Goal: Information Seeking & Learning: Learn about a topic

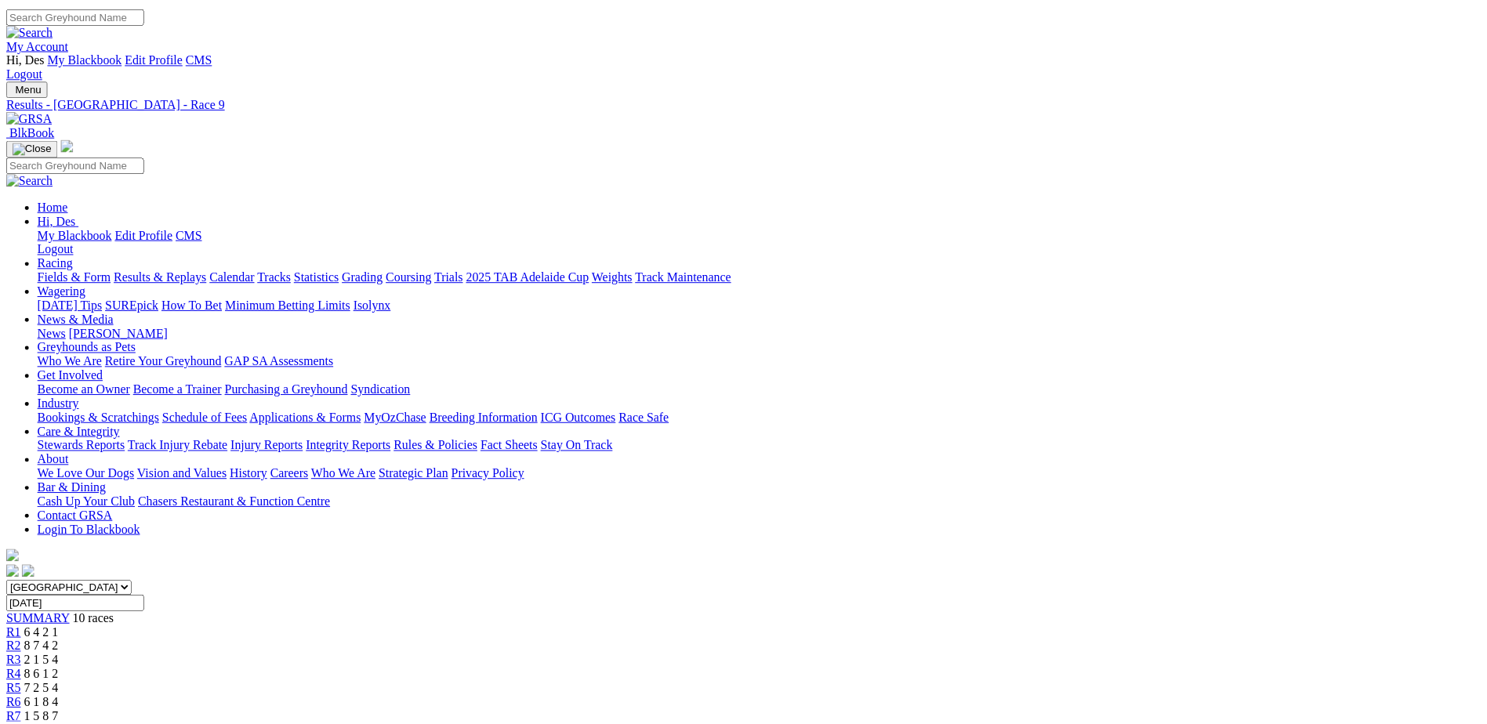
scroll to position [314, 0]
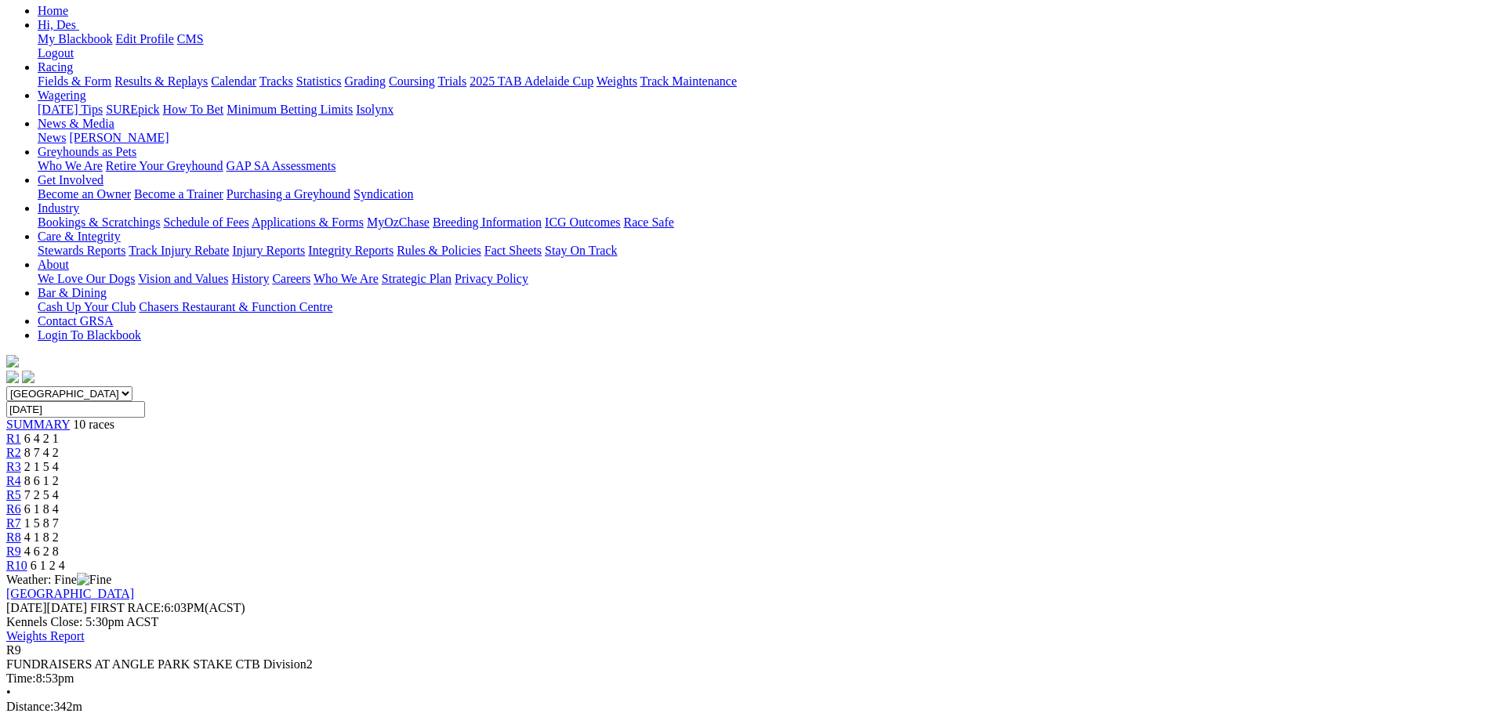
scroll to position [78, 0]
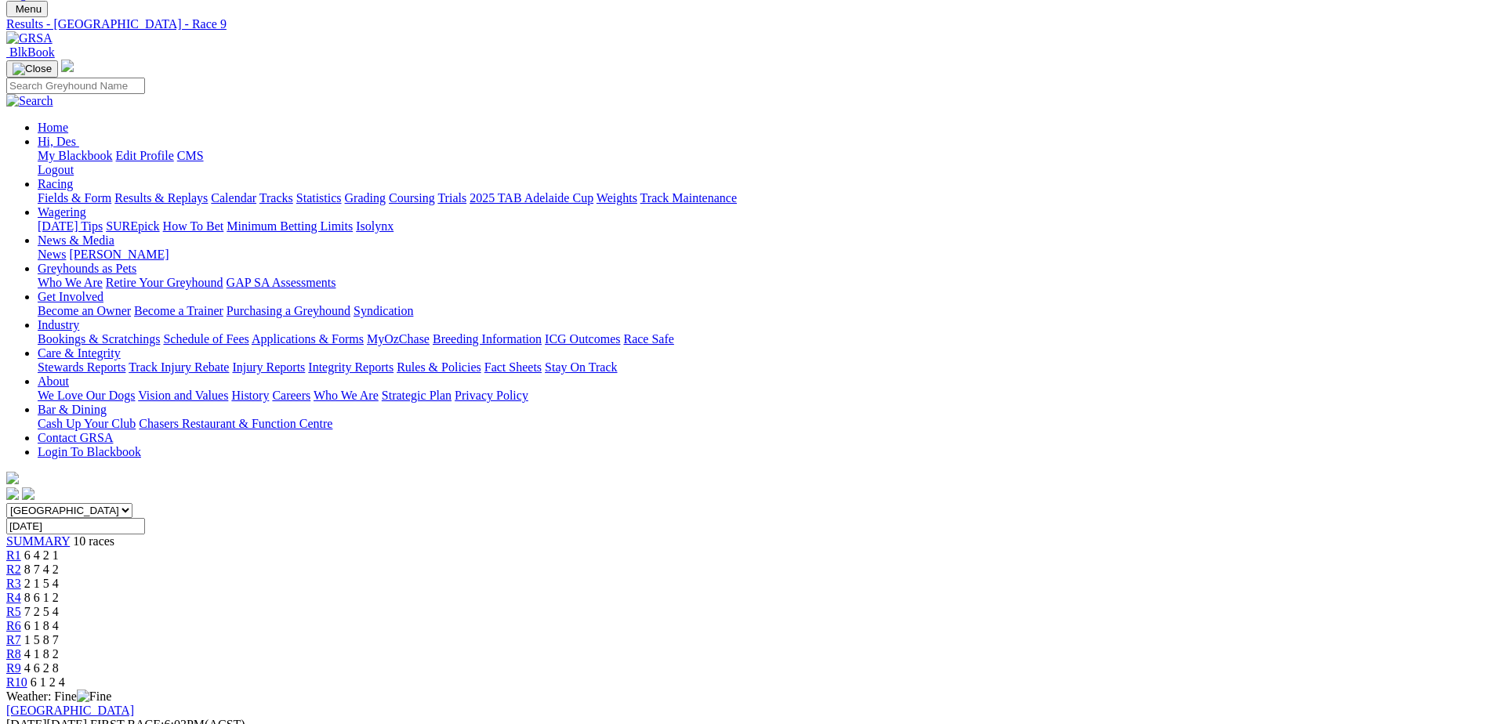
click at [111, 191] on link "Fields & Form" at bounding box center [75, 197] width 74 height 13
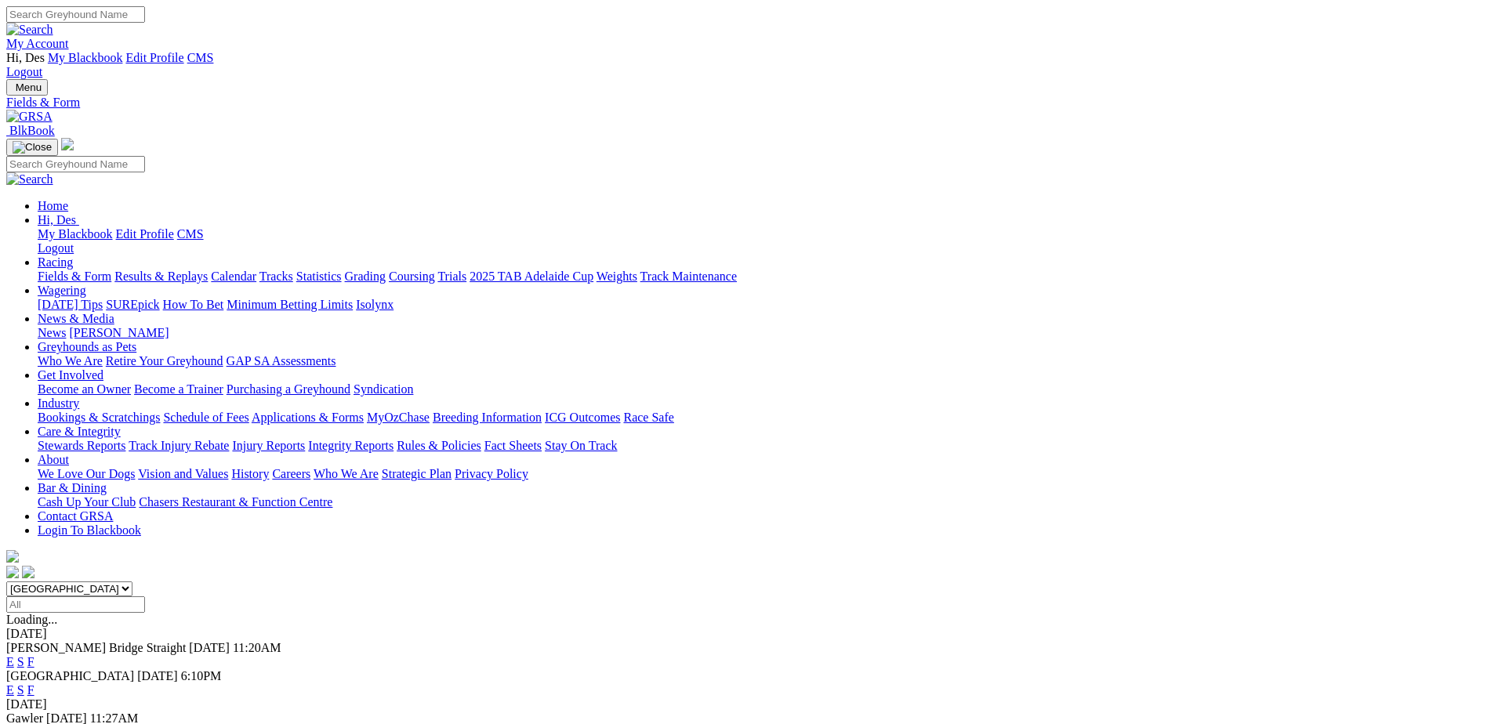
click at [34, 684] on link "F" at bounding box center [30, 690] width 7 height 13
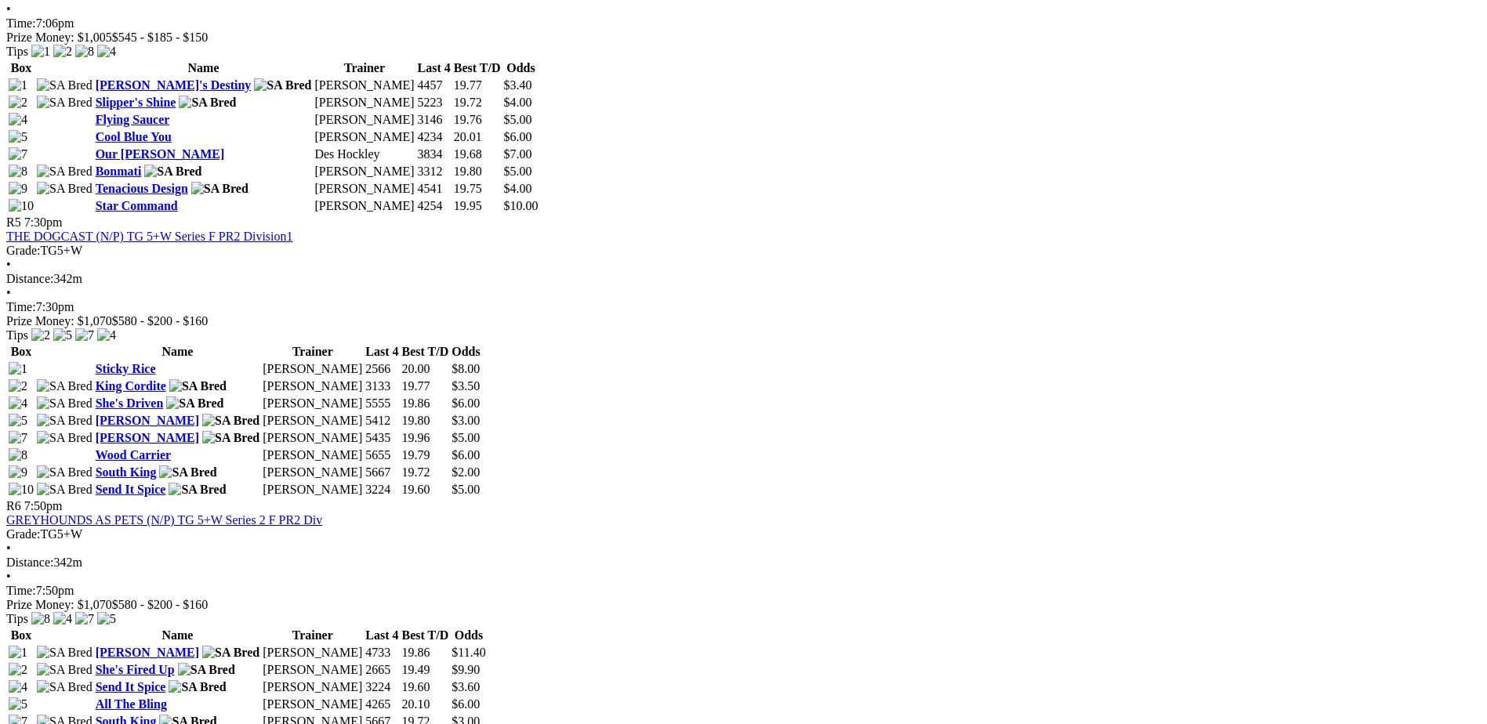
scroll to position [1803, 0]
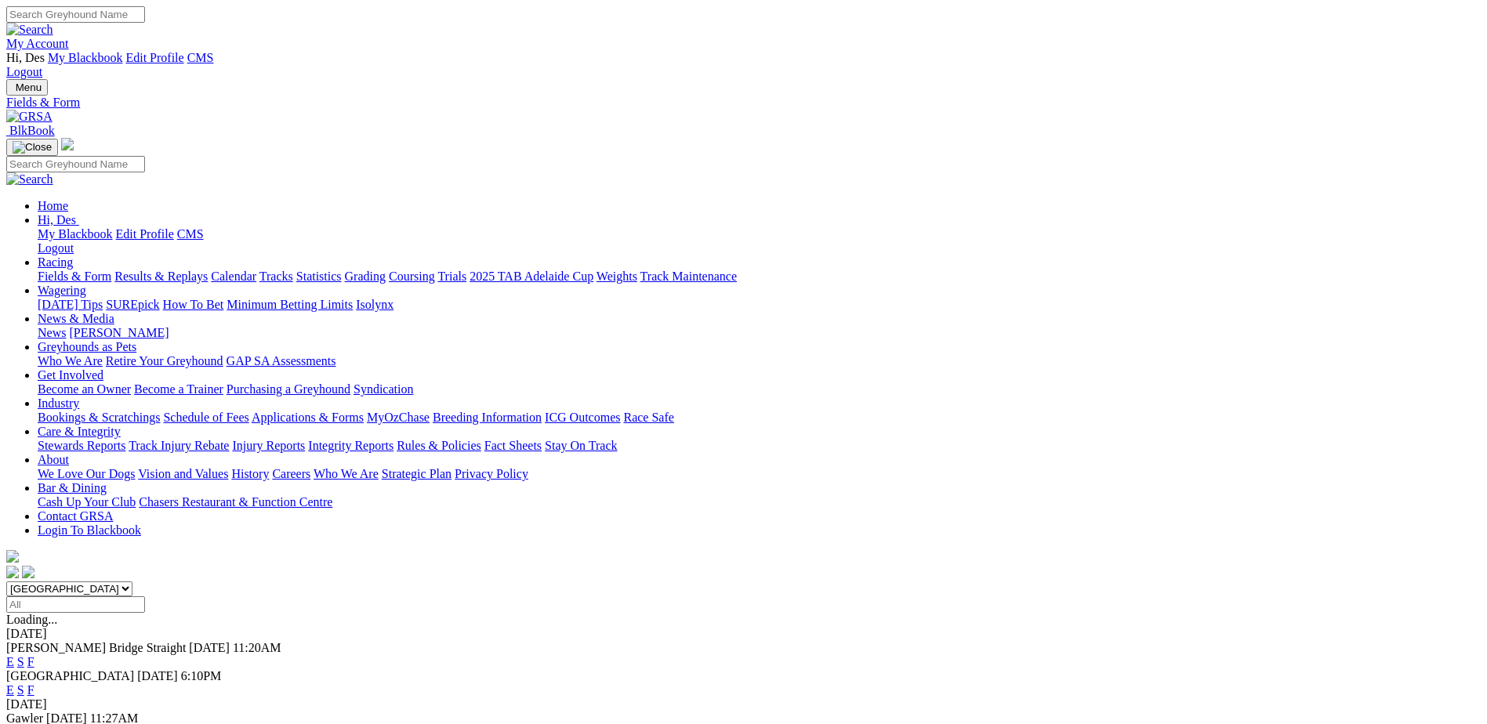
click at [34, 655] on link "F" at bounding box center [30, 661] width 7 height 13
click at [34, 724] on link "F" at bounding box center [30, 732] width 7 height 13
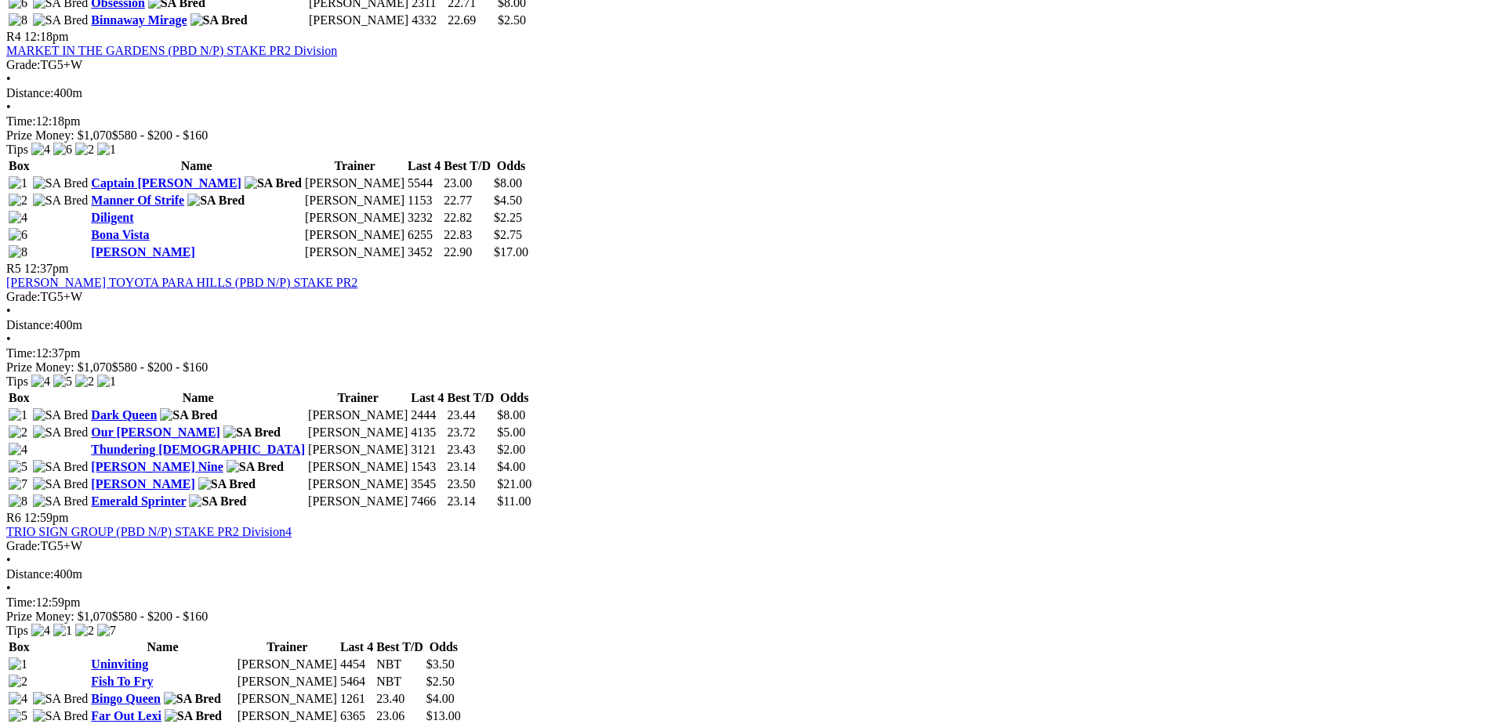
scroll to position [1568, 0]
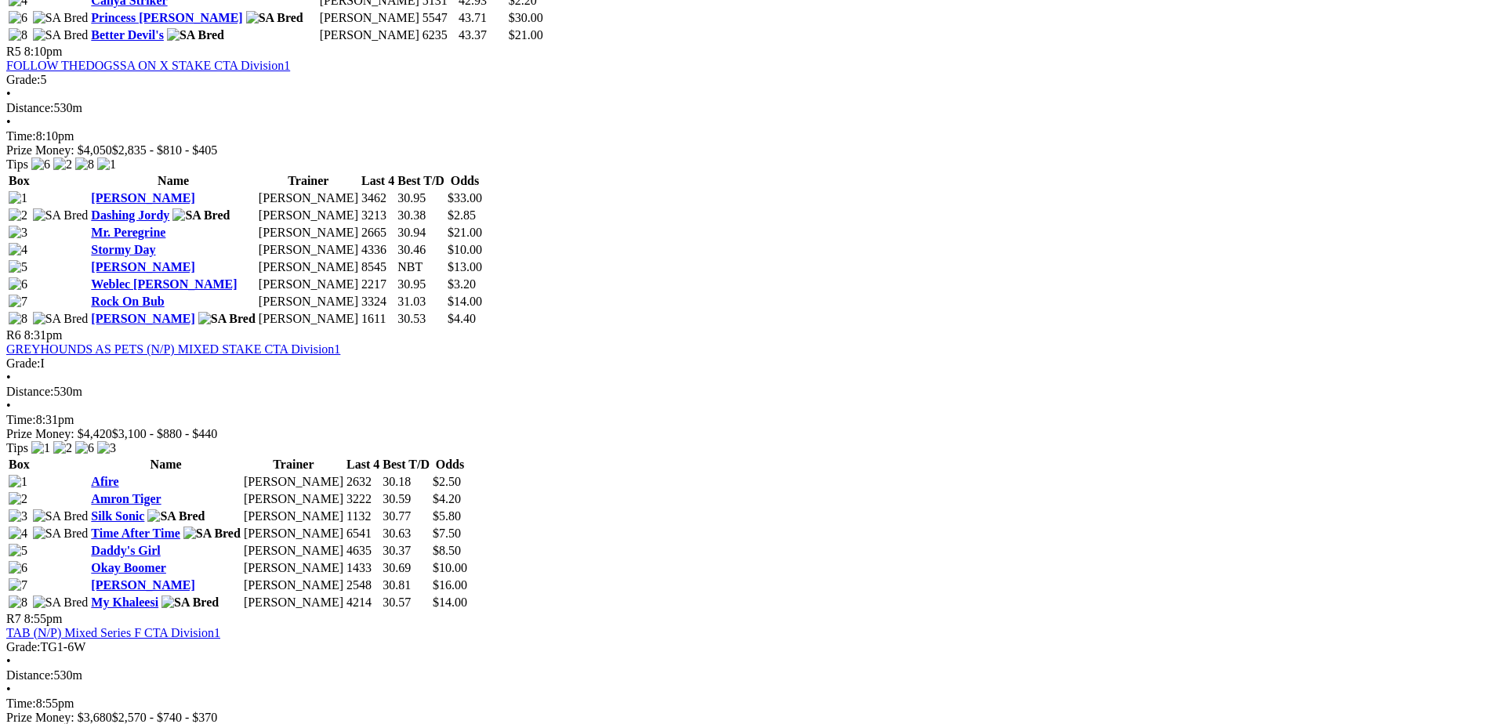
scroll to position [1882, 0]
